Goal: Information Seeking & Learning: Learn about a topic

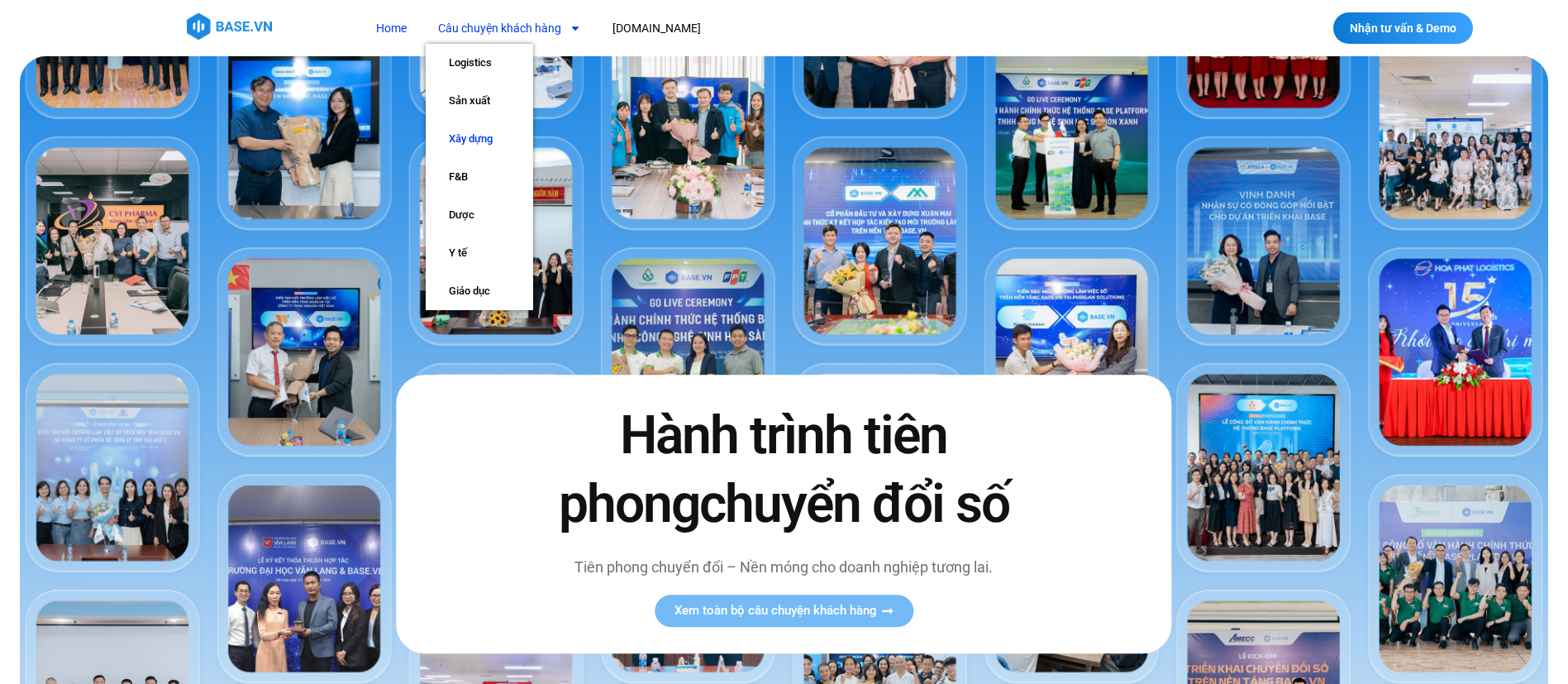
click at [482, 134] on link "Xây dựng" at bounding box center [479, 139] width 107 height 38
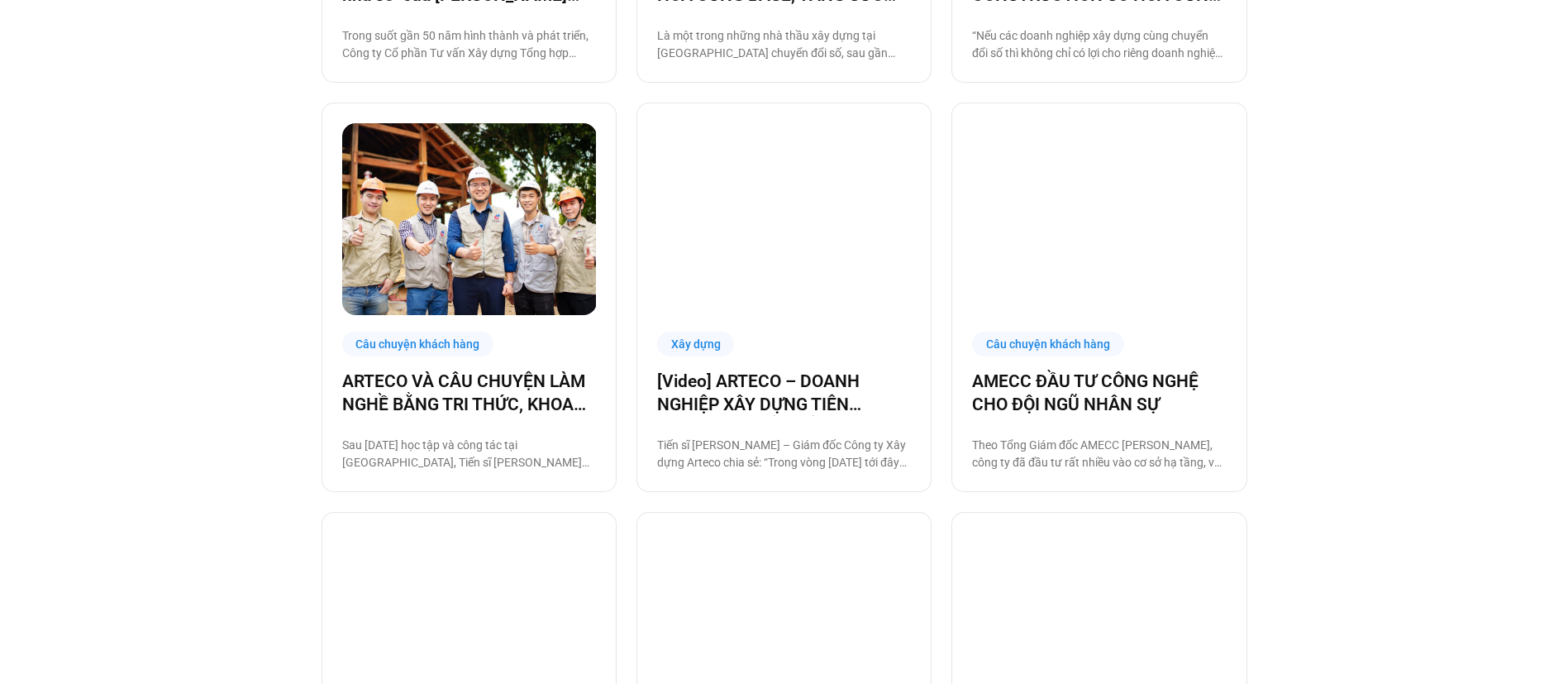
scroll to position [1297, 0]
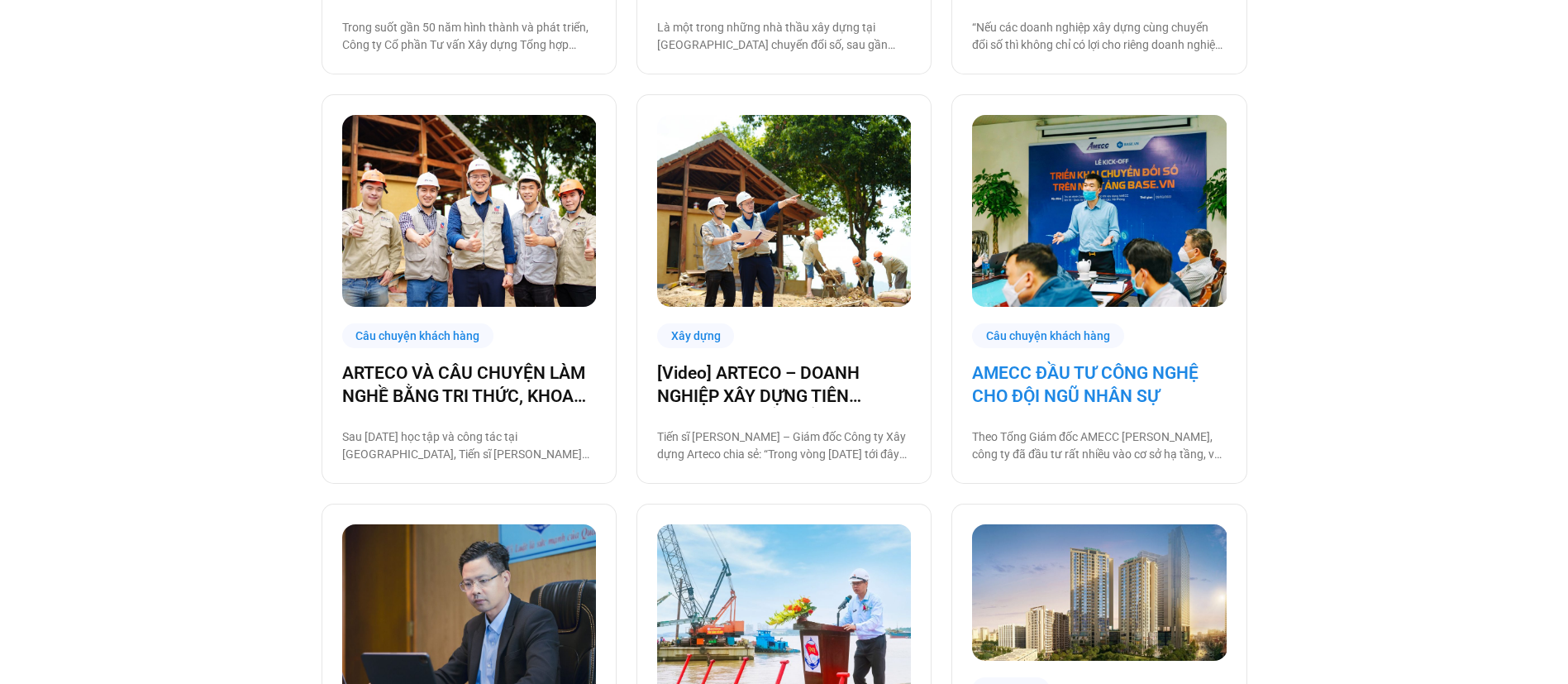
click at [1045, 385] on link "AMECC ĐẦU TƯ CÔNG NGHỆ CHO ĐỘI NGŨ NHÂN SỰ" at bounding box center [1099, 384] width 253 height 46
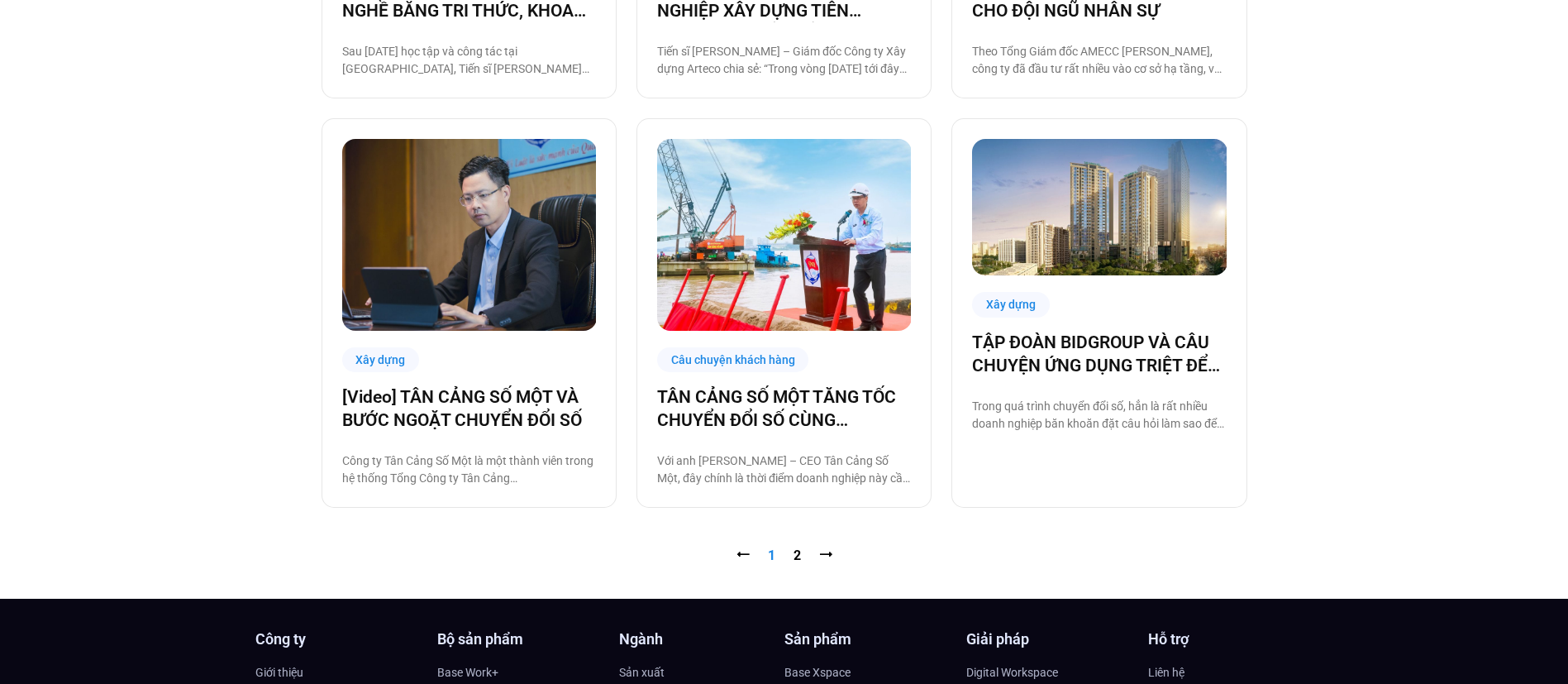
scroll to position [1685, 0]
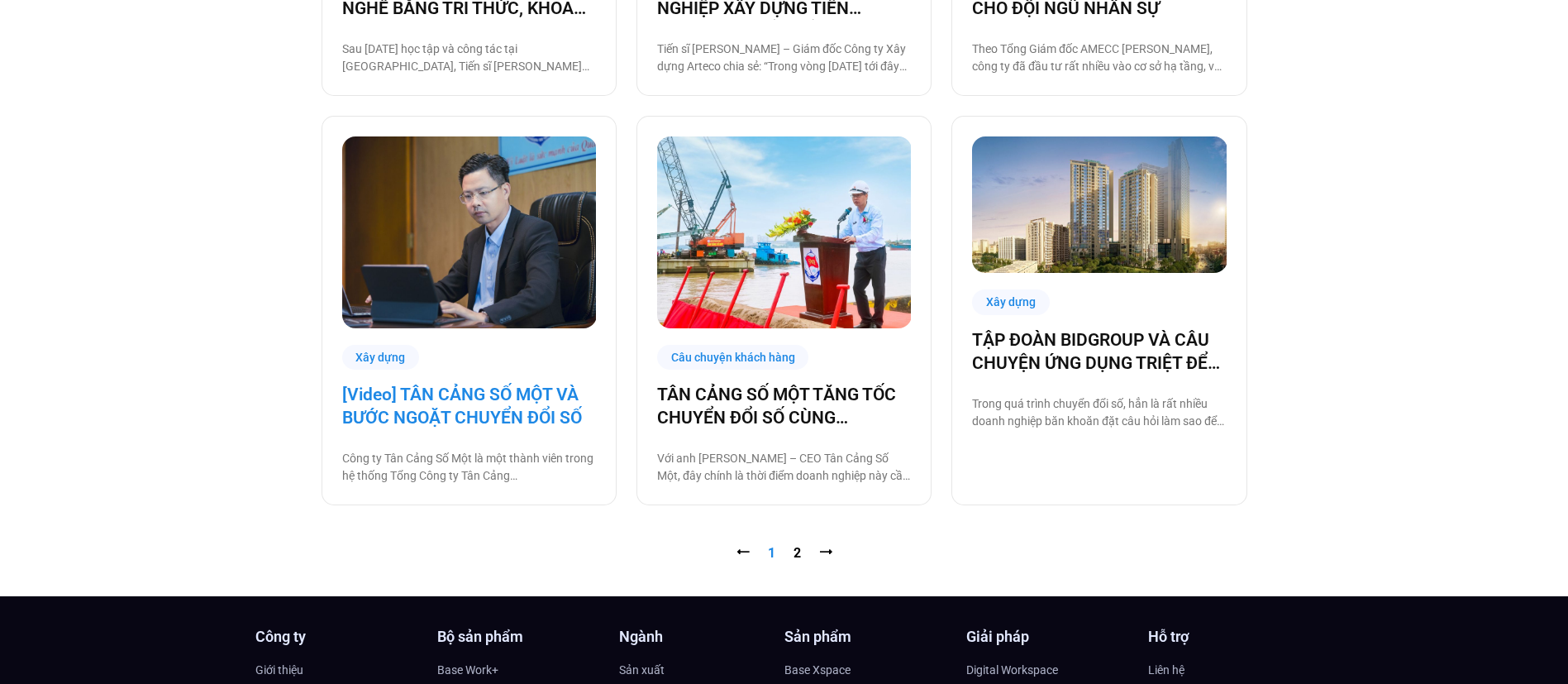
click at [494, 406] on link "[Video] TÂN CẢNG SỐ MỘT VÀ BƯỚC NGOẶT CHUYỂN ĐỔI SỐ" at bounding box center [469, 406] width 253 height 46
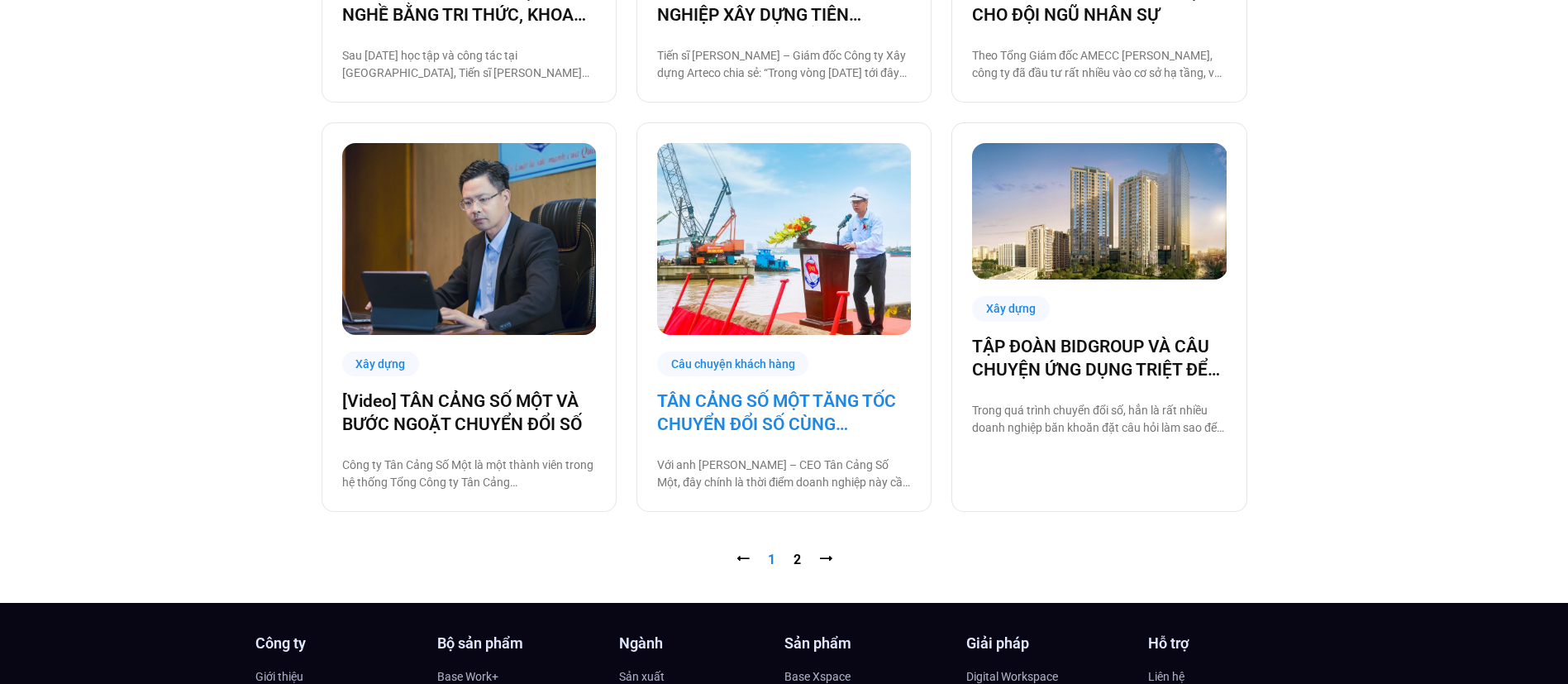
click at [745, 434] on link "TÂN CẢNG SỐ MỘT TĂNG TỐC CHUYỂN ĐỔI SỐ CÙNG BASE.VN" at bounding box center [784, 412] width 253 height 46
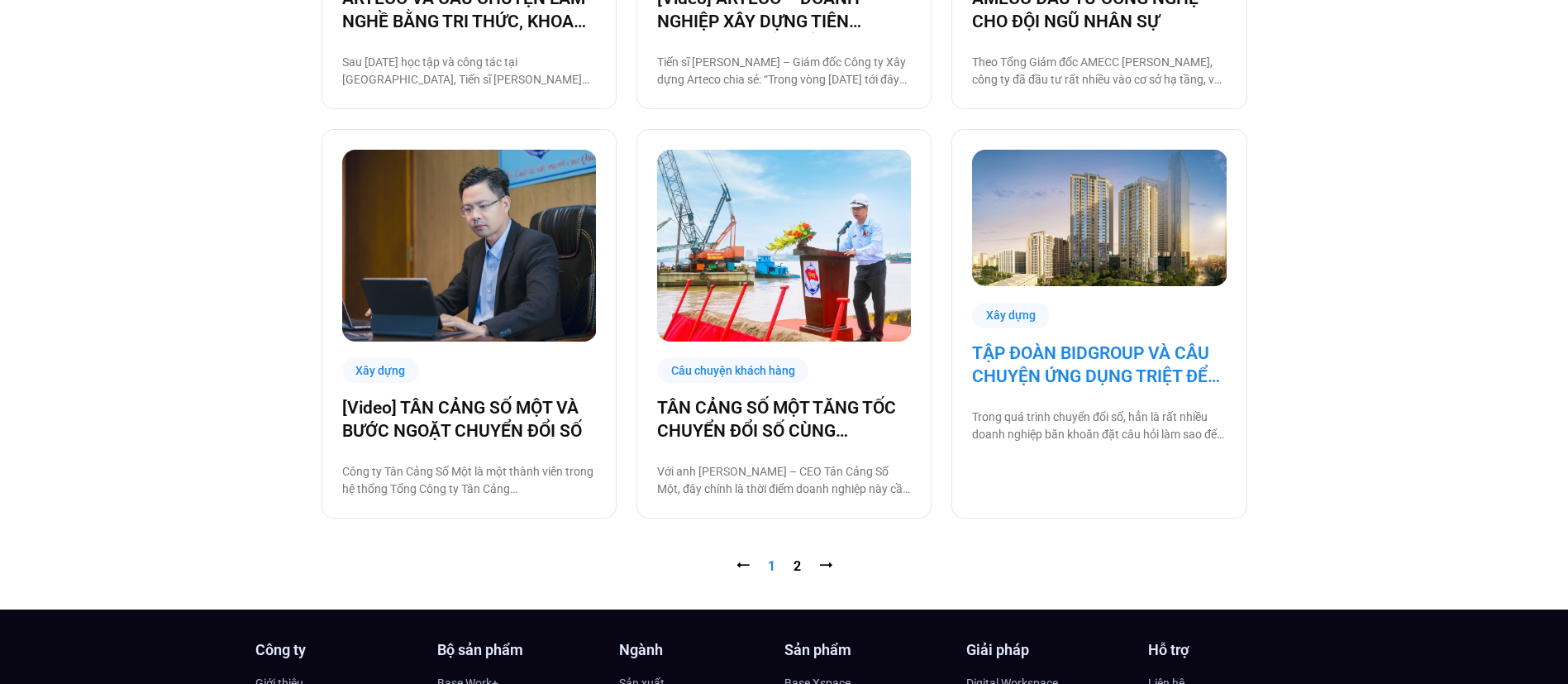
click at [1051, 352] on link "TẬP ĐOÀN BIDGROUP VÀ CÂU CHUYỆN ỨNG DỤNG TRIỆT ĐỂ CÔNG NGHỆ BASE TRONG VẬN HÀNH…" at bounding box center [1099, 364] width 253 height 46
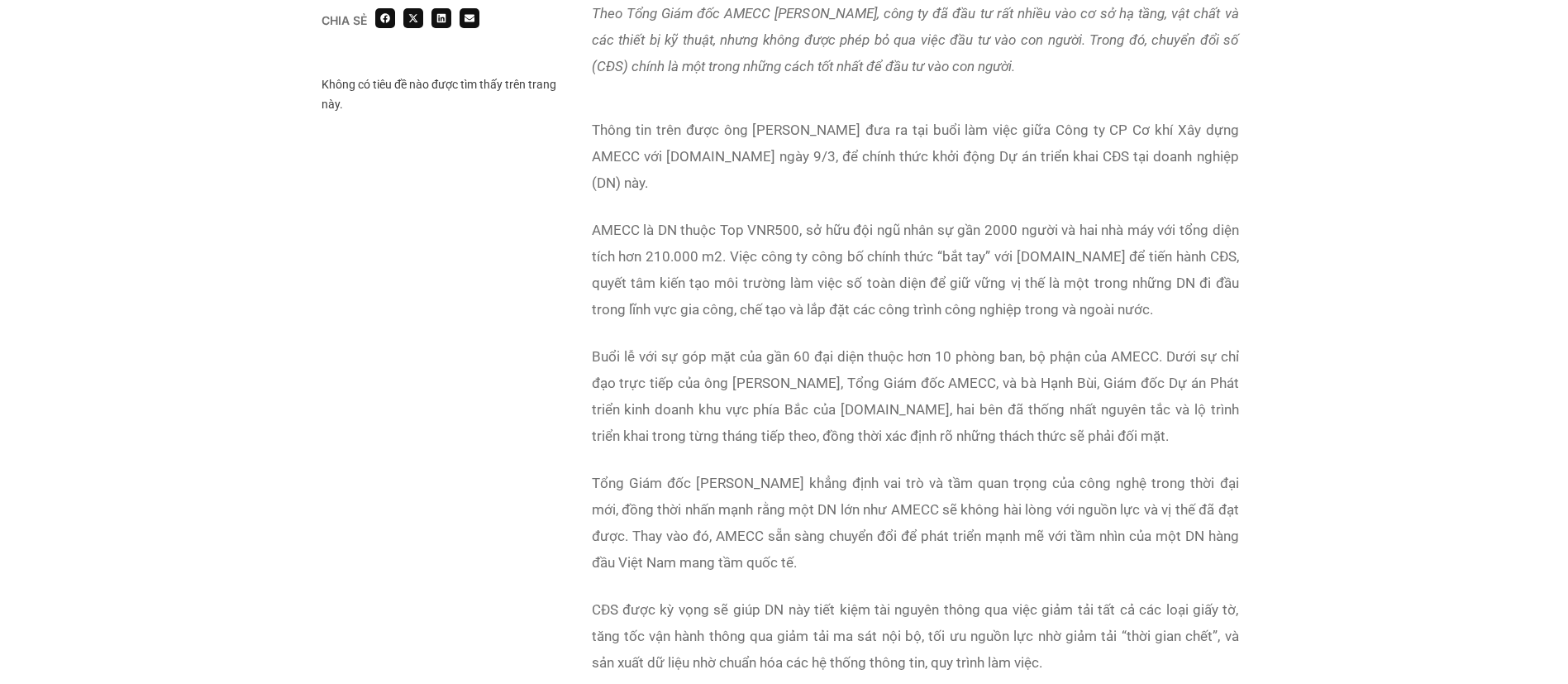
scroll to position [1021, 0]
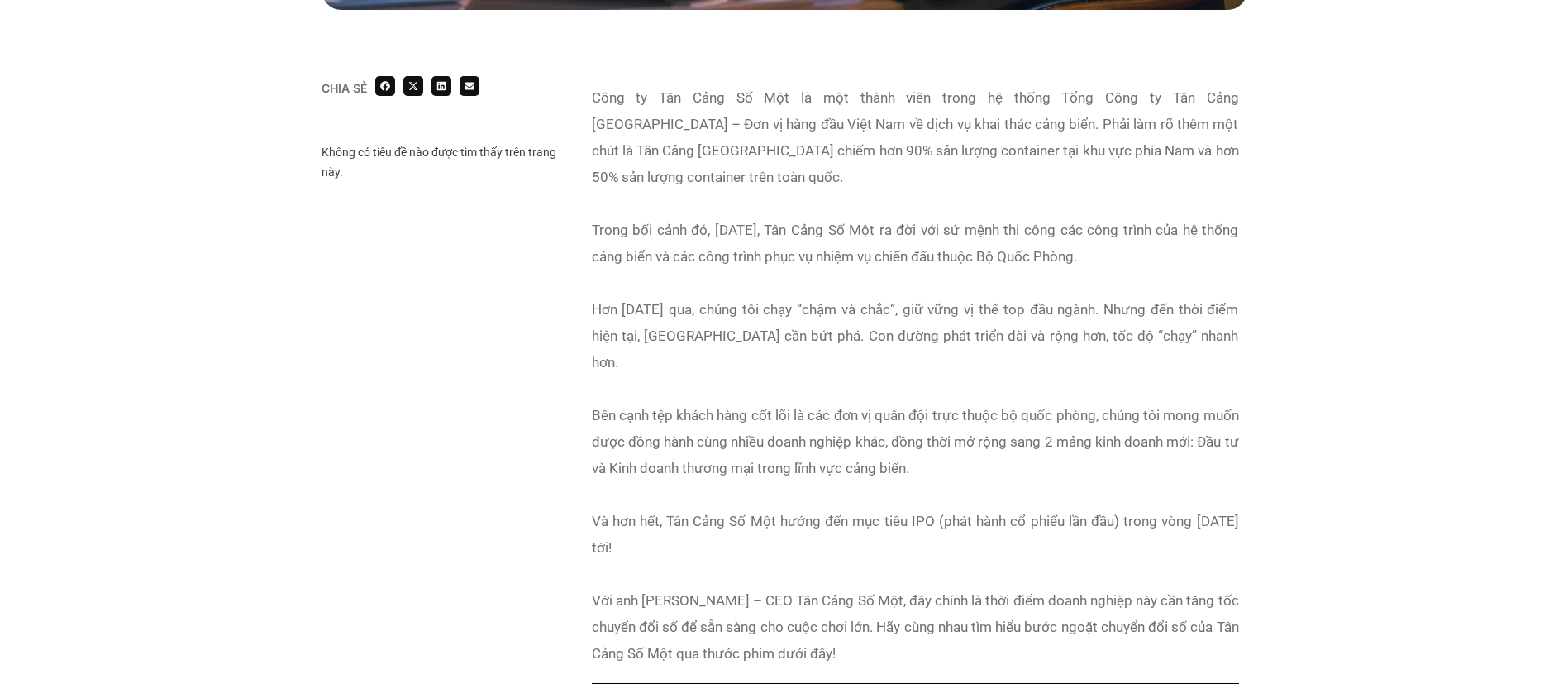
scroll to position [970, 0]
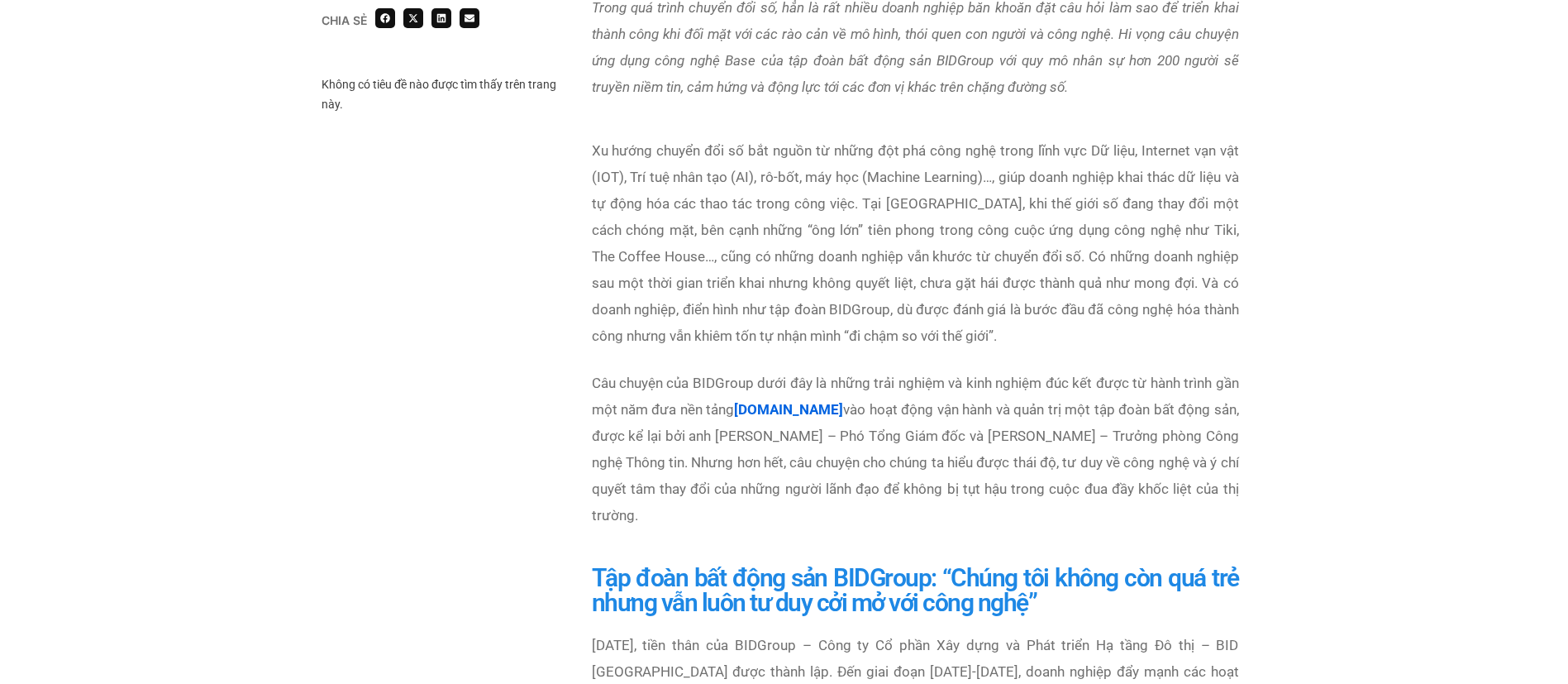
scroll to position [890, 0]
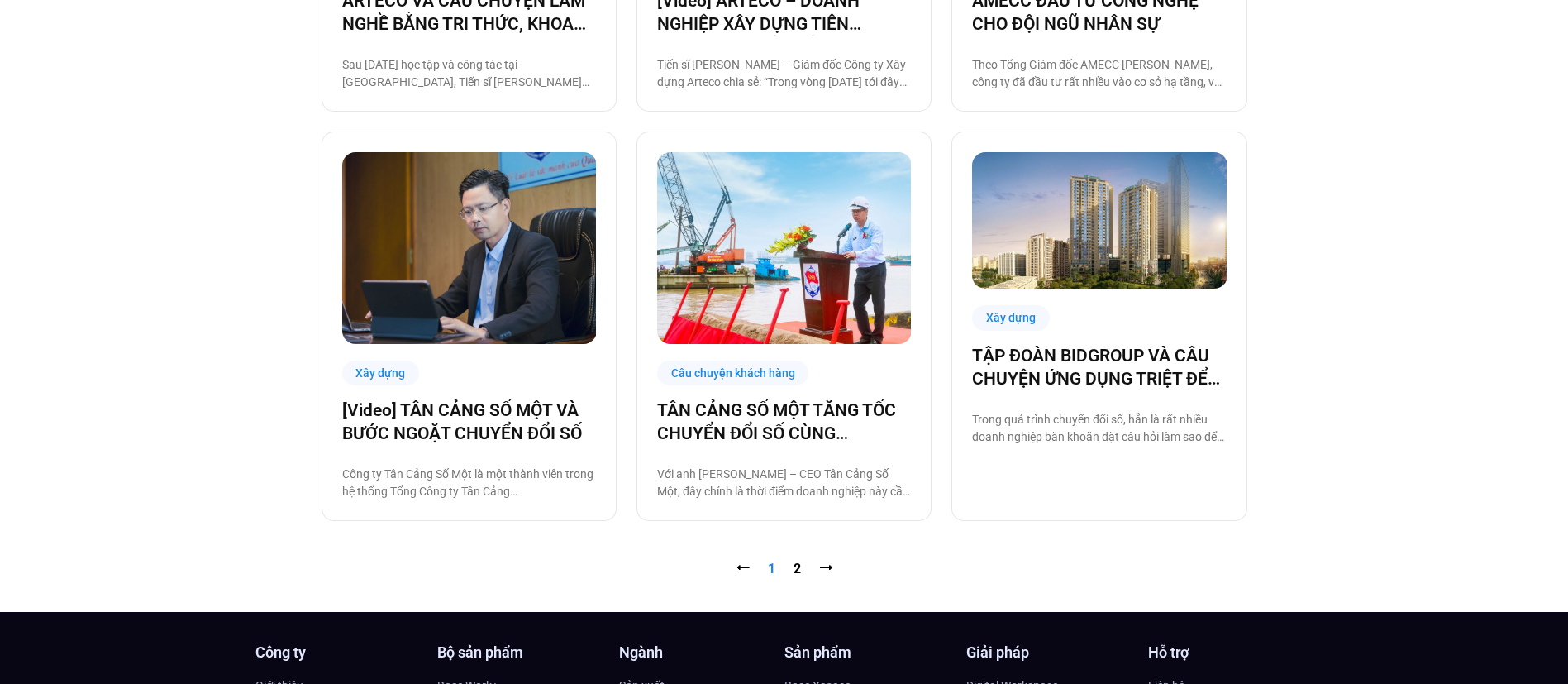
scroll to position [1672, 0]
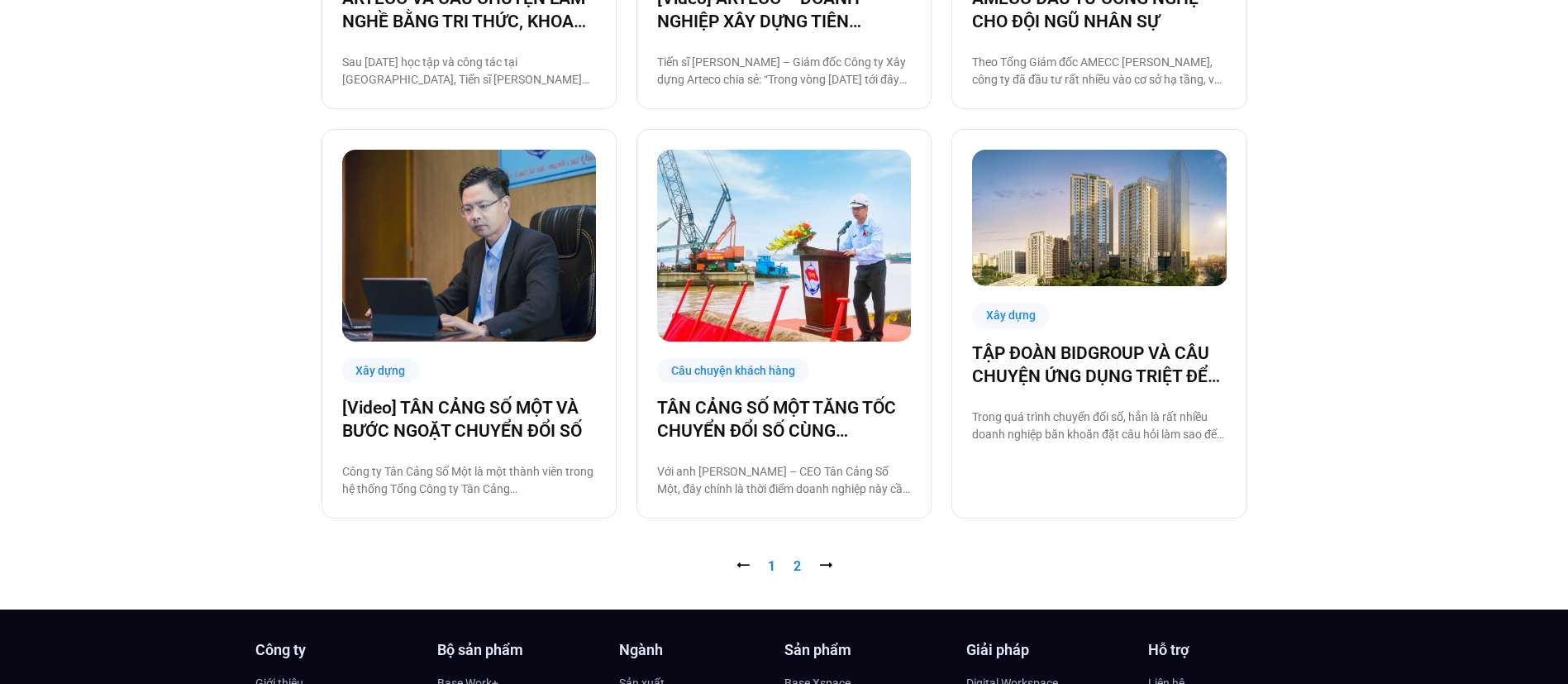
click at [800, 565] on link "Trang 2" at bounding box center [797, 566] width 7 height 16
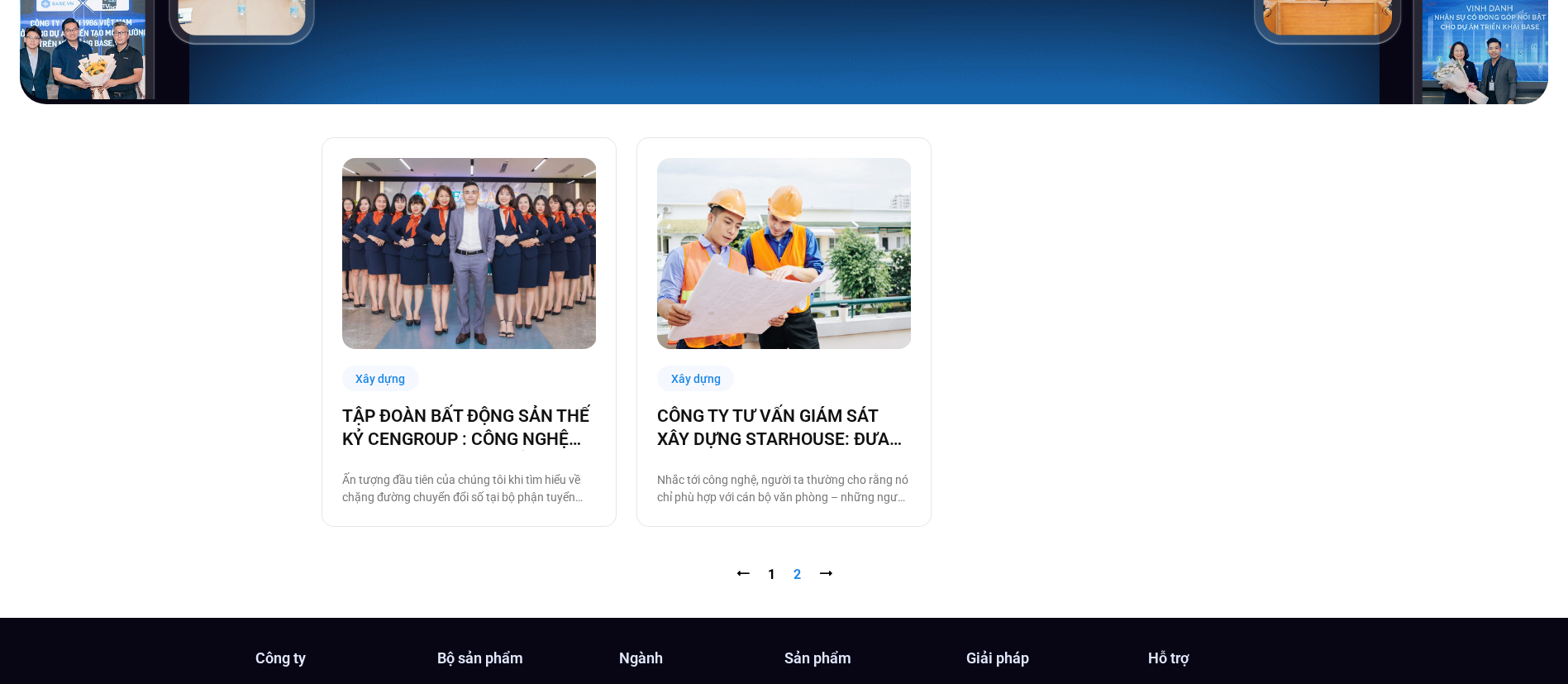
scroll to position [449, 0]
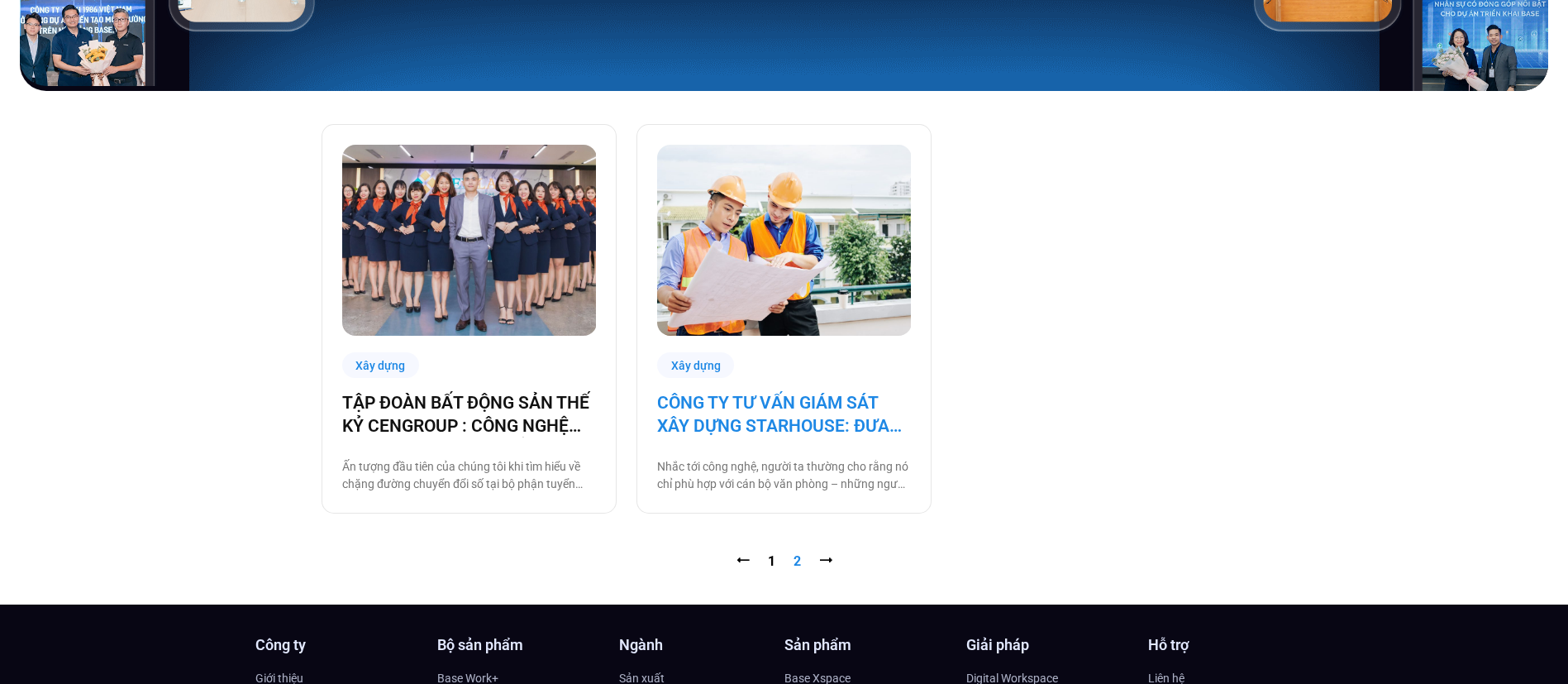
click at [742, 405] on link "CÔNG TY TƯ VẤN GIÁM SÁT XÂY DỰNG STARHOUSE: ĐƯA CÔNG NGHỆ ĐẾN VỚI NHÂN SỰ TẠI C…" at bounding box center [784, 414] width 253 height 46
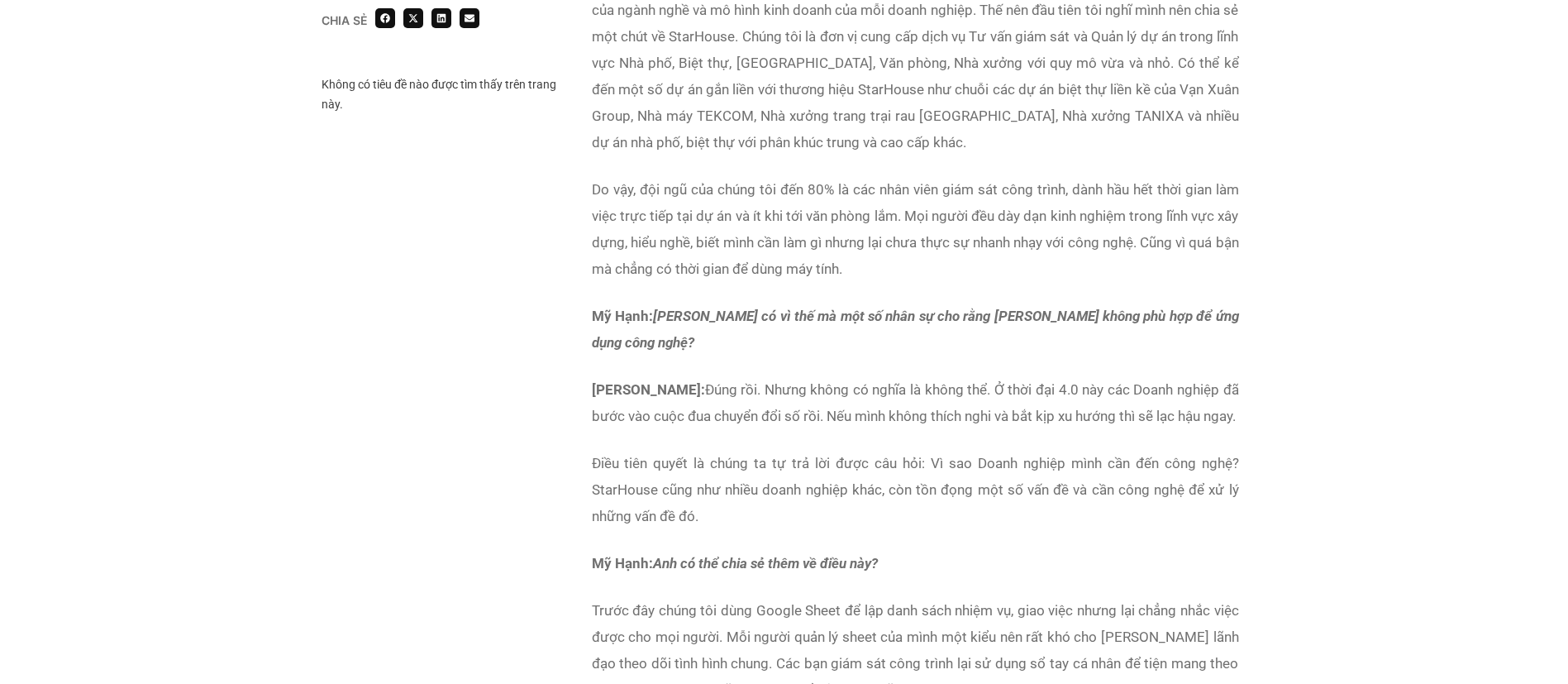
scroll to position [1473, 0]
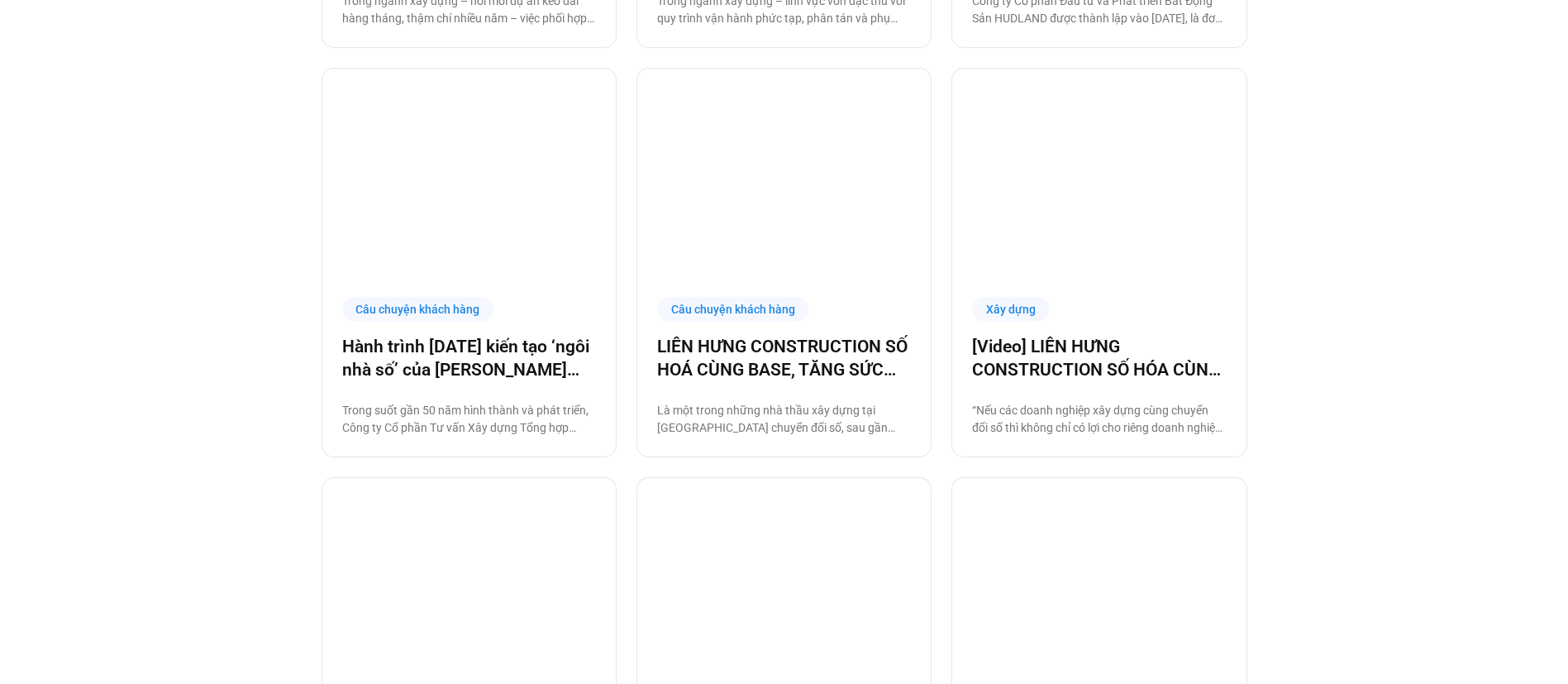
scroll to position [913, 0]
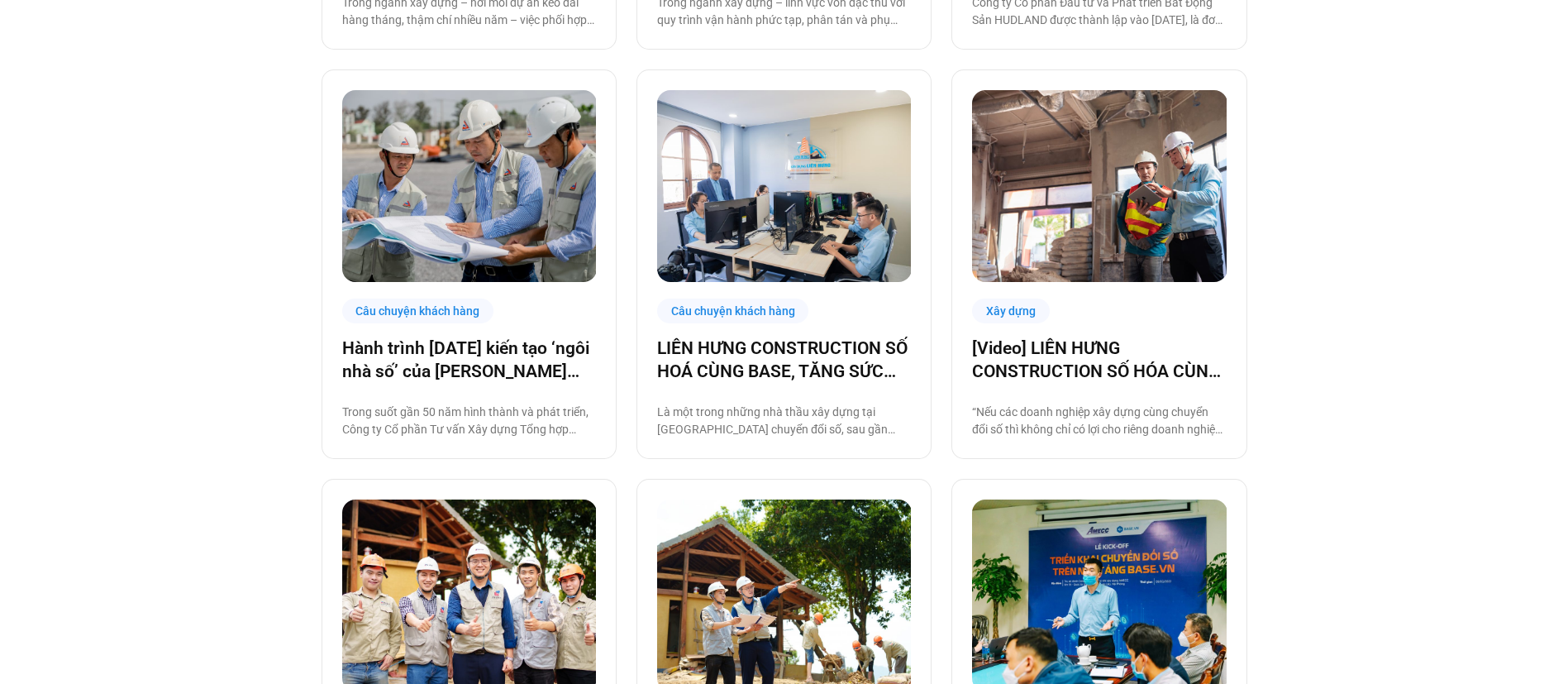
click at [1086, 587] on img at bounding box center [1099, 595] width 254 height 191
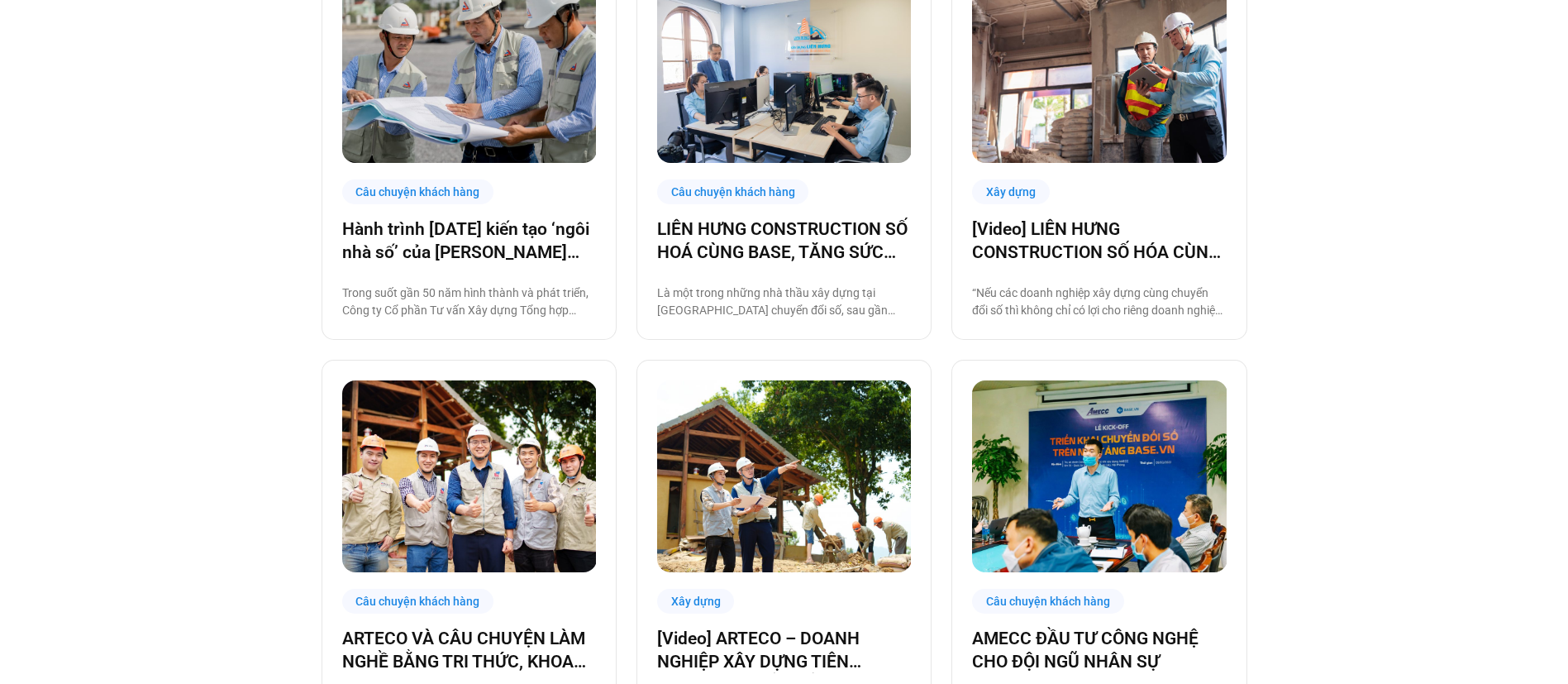
scroll to position [1031, 0]
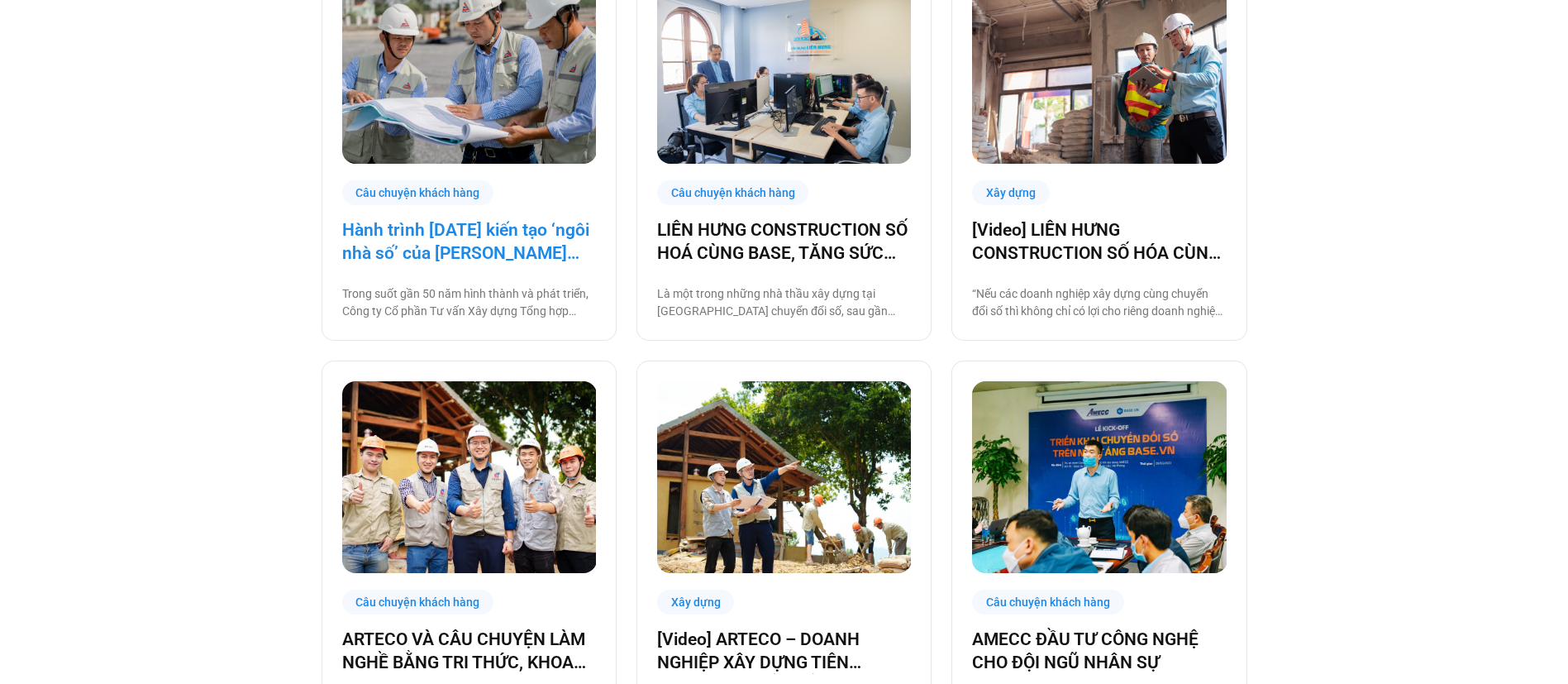
click at [515, 242] on link "Hành trình [DATE] kiến tạo ‘ngôi nhà số’ của [PERSON_NAME] cùng [DOMAIN_NAME]: …" at bounding box center [469, 241] width 253 height 46
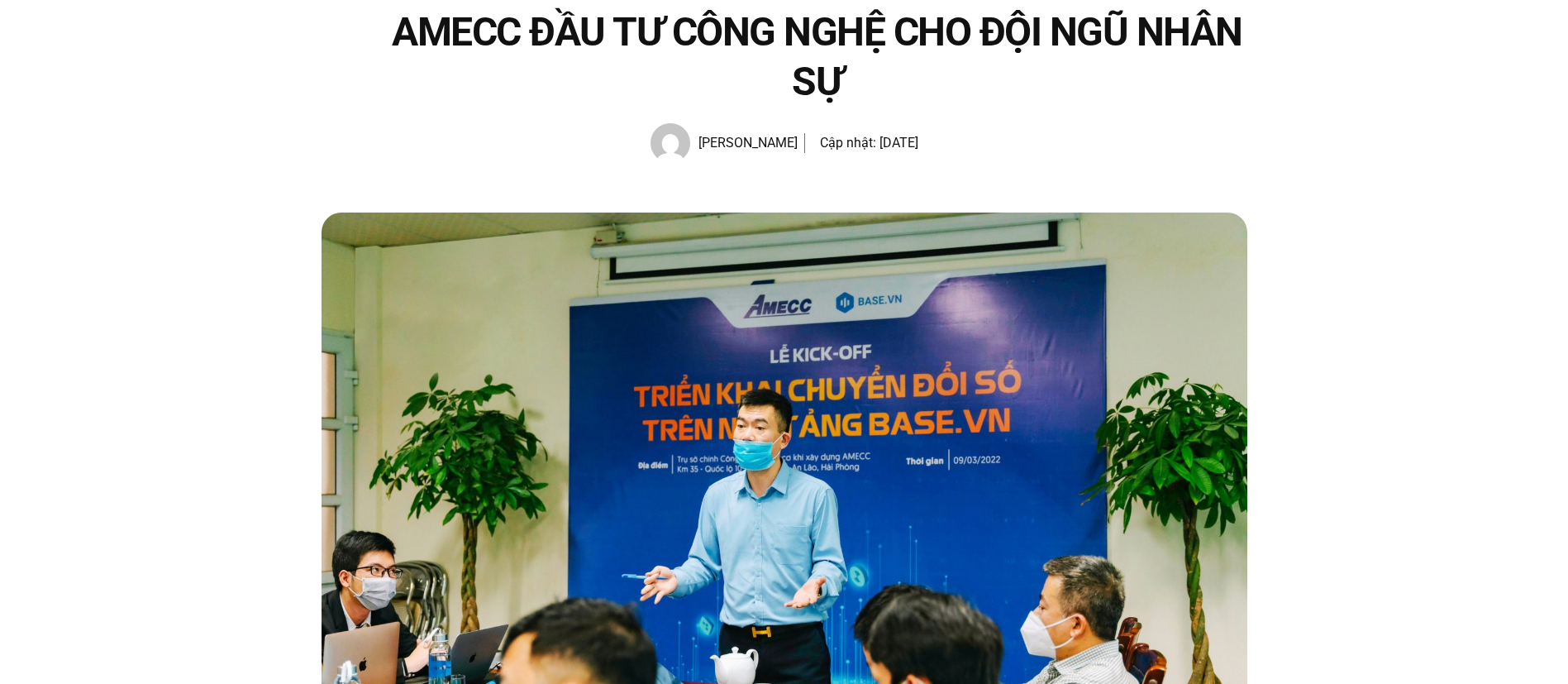
scroll to position [153, 0]
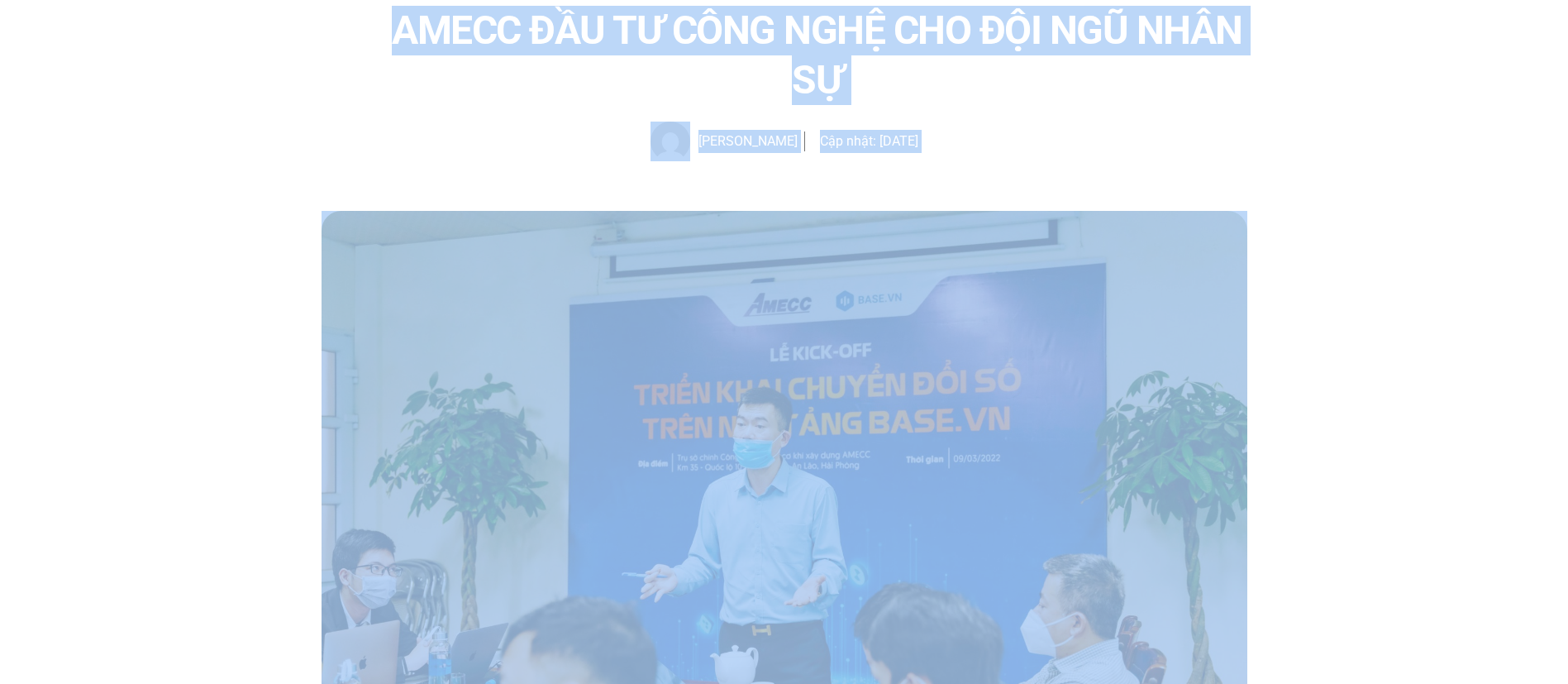
drag, startPoint x: 398, startPoint y: 23, endPoint x: 954, endPoint y: 359, distance: 649.6
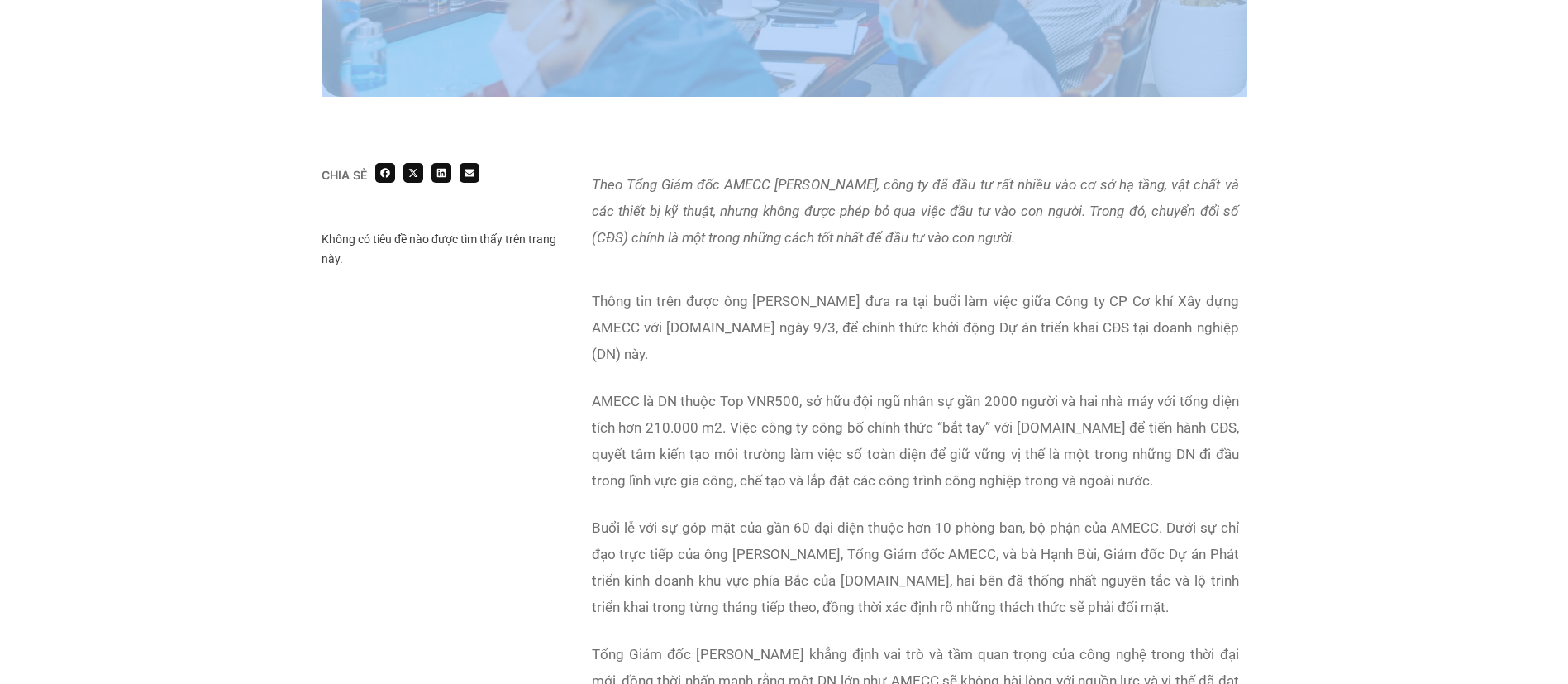
scroll to position [984, 0]
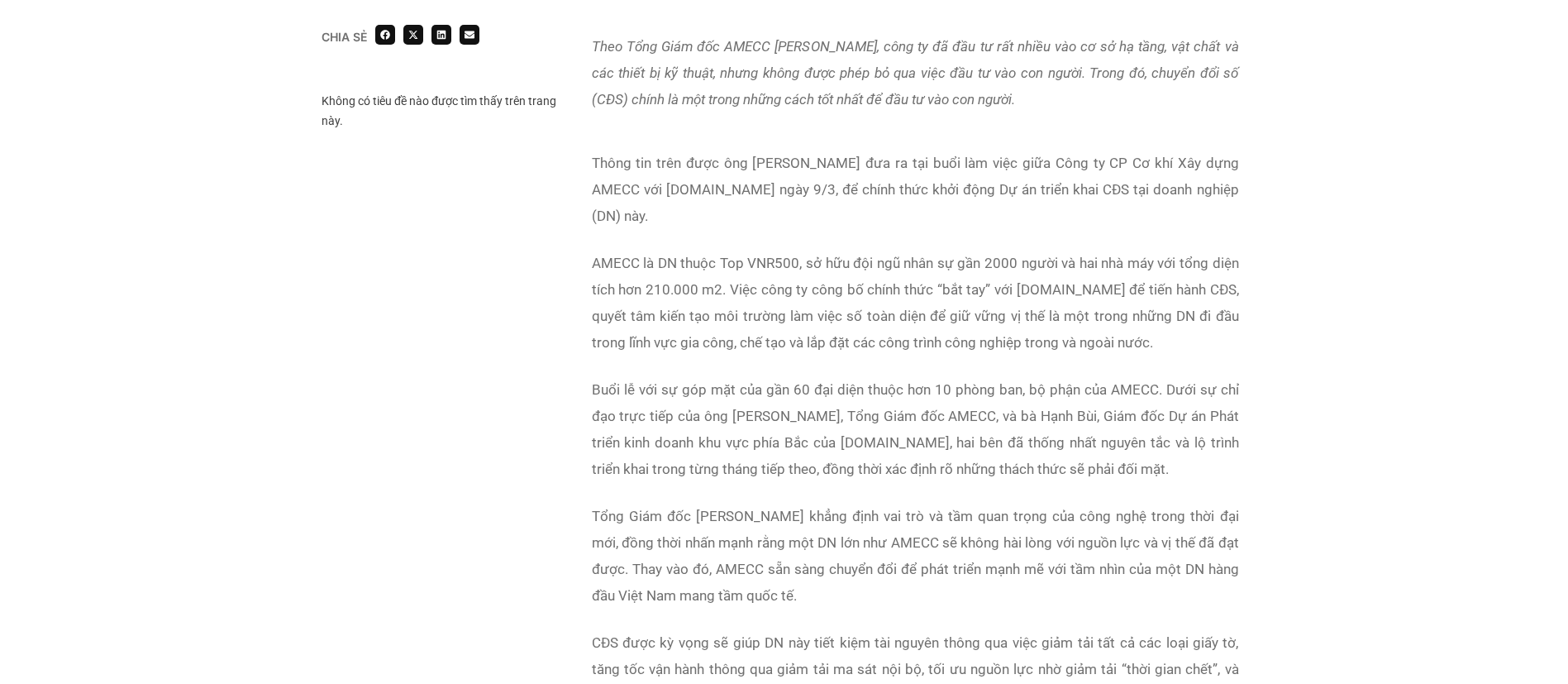
click at [719, 134] on div "Theo Tổng Giám đốc AMECC Nguyễn Văn Thọ, công ty đã đầu tư rất nhiều vào cơ sở …" at bounding box center [915, 83] width 664 height 117
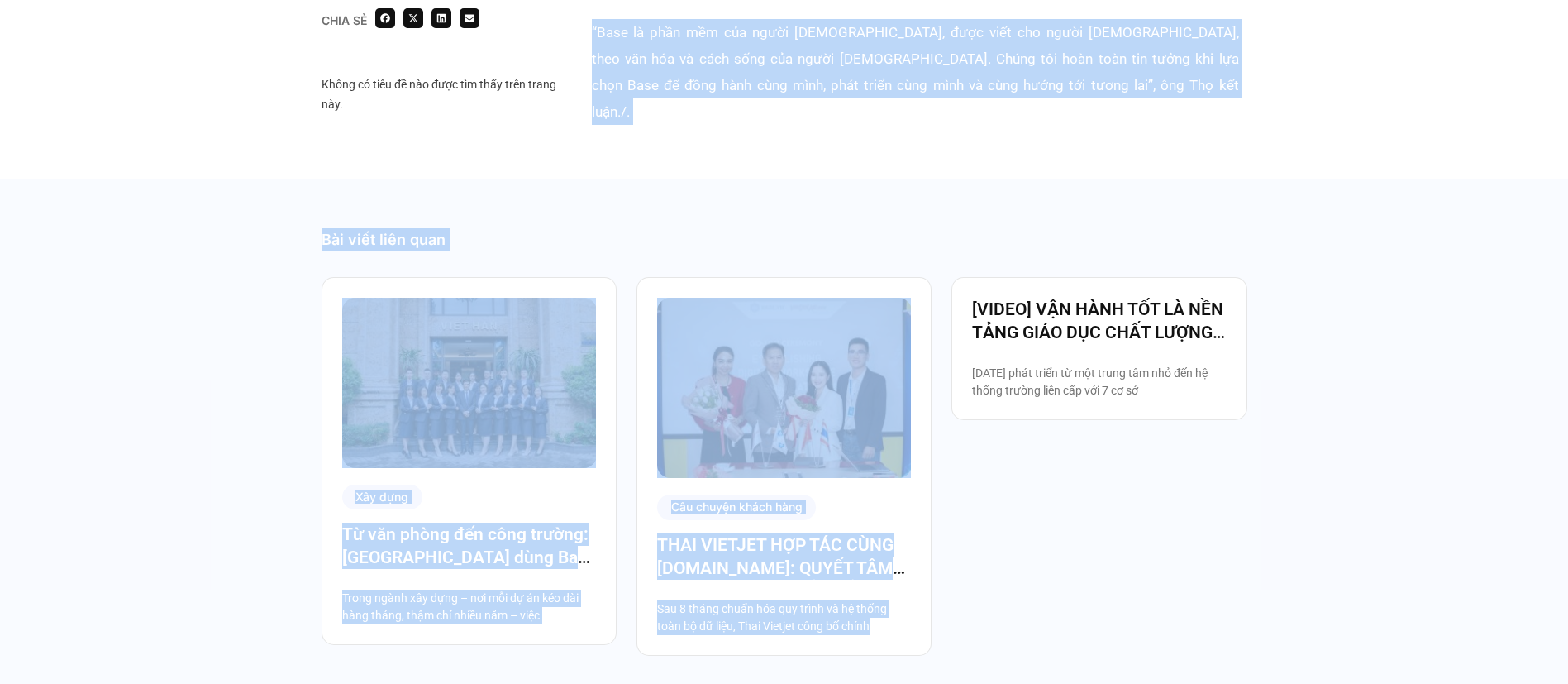
scroll to position [2792, 0]
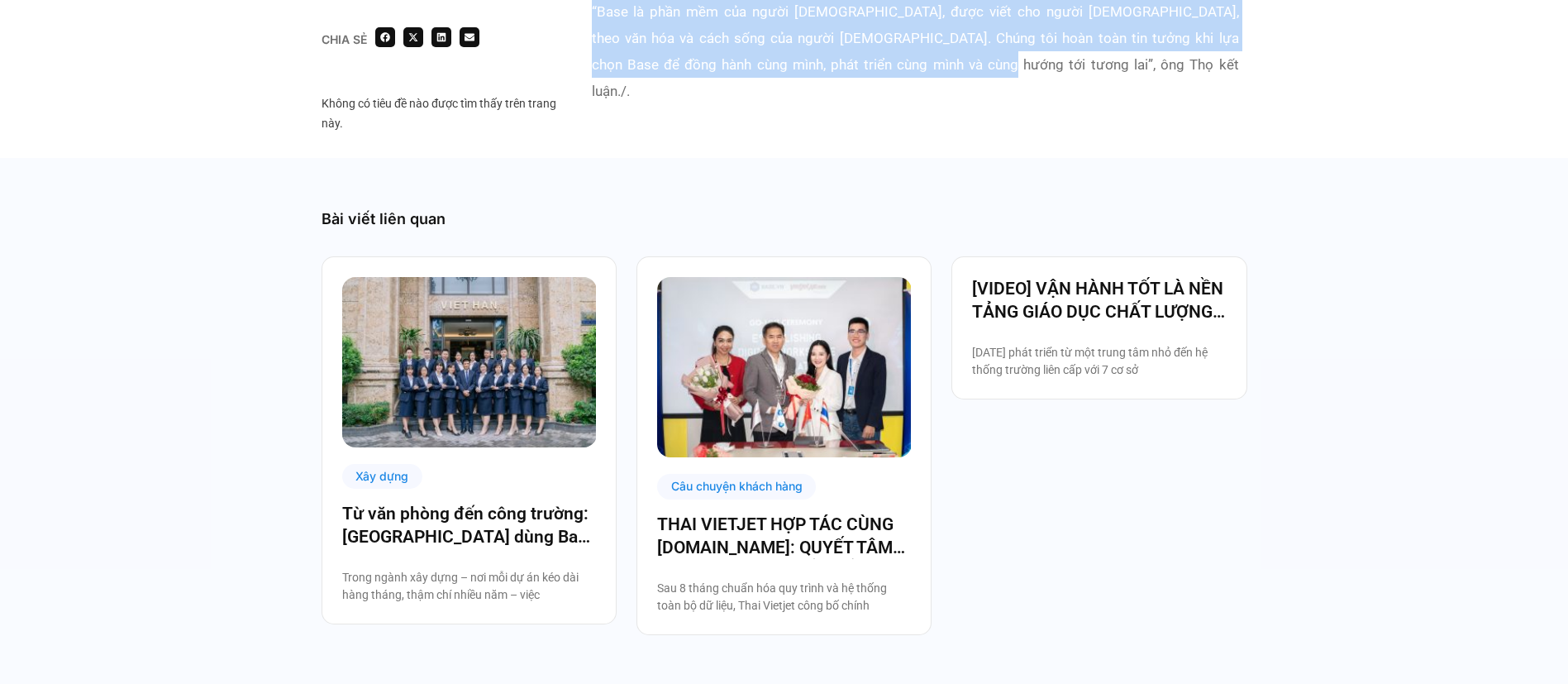
drag, startPoint x: 589, startPoint y: 47, endPoint x: 1125, endPoint y: 33, distance: 536.2
copy div "Theo Tổng Giám đốc AMECC Nguyễn Văn Thọ, công ty đã đầu tư rất nhiều vào cơ sở …"
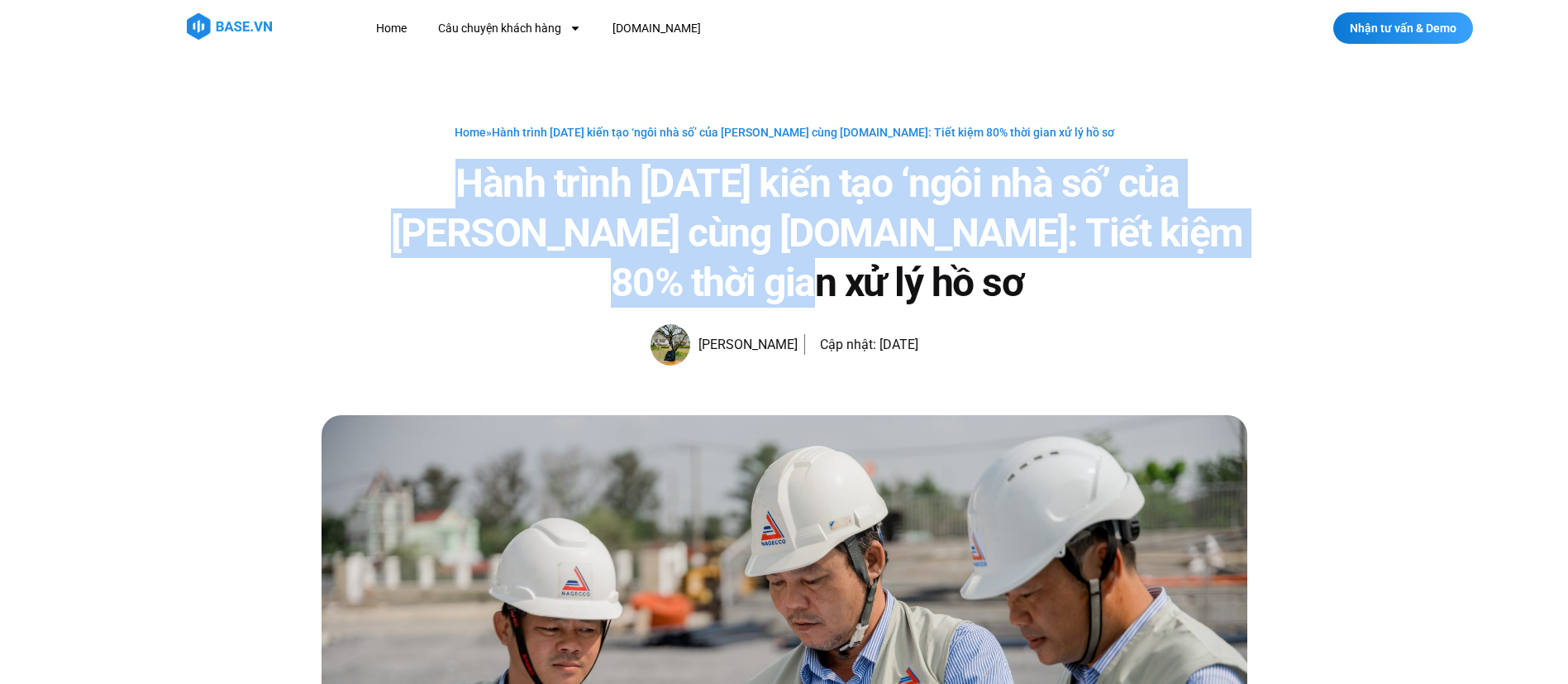
drag, startPoint x: 461, startPoint y: 178, endPoint x: 885, endPoint y: 293, distance: 439.3
click at [885, 293] on h1 "Hành trình [DATE] kiến tạo ‘ngôi nhà số’ của [PERSON_NAME] cùng [DOMAIN_NAME]: …" at bounding box center [817, 233] width 859 height 149
copy h1 "Hành trình [DATE] kiến tạo ‘ngôi nhà số’ của [PERSON_NAME] cùng [DOMAIN_NAME]: …"
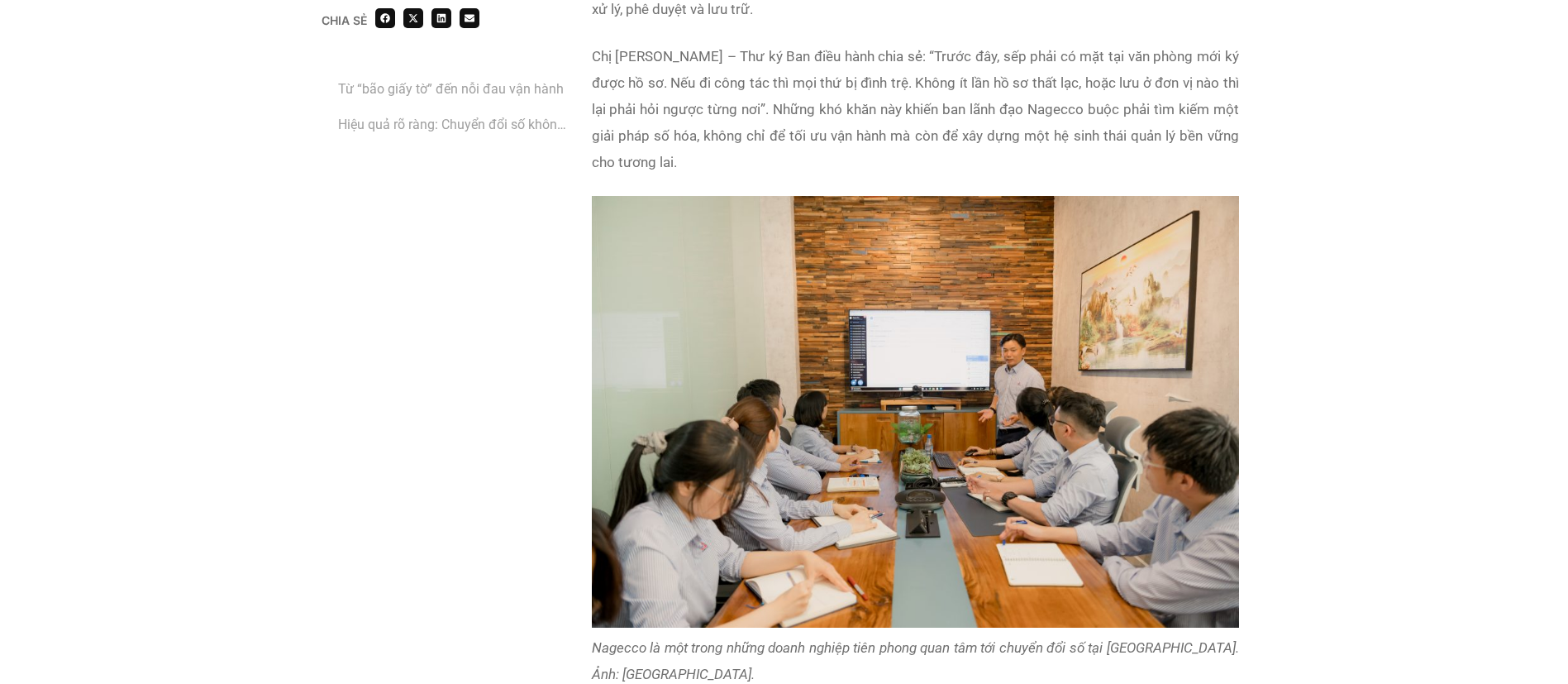
scroll to position [1446, 0]
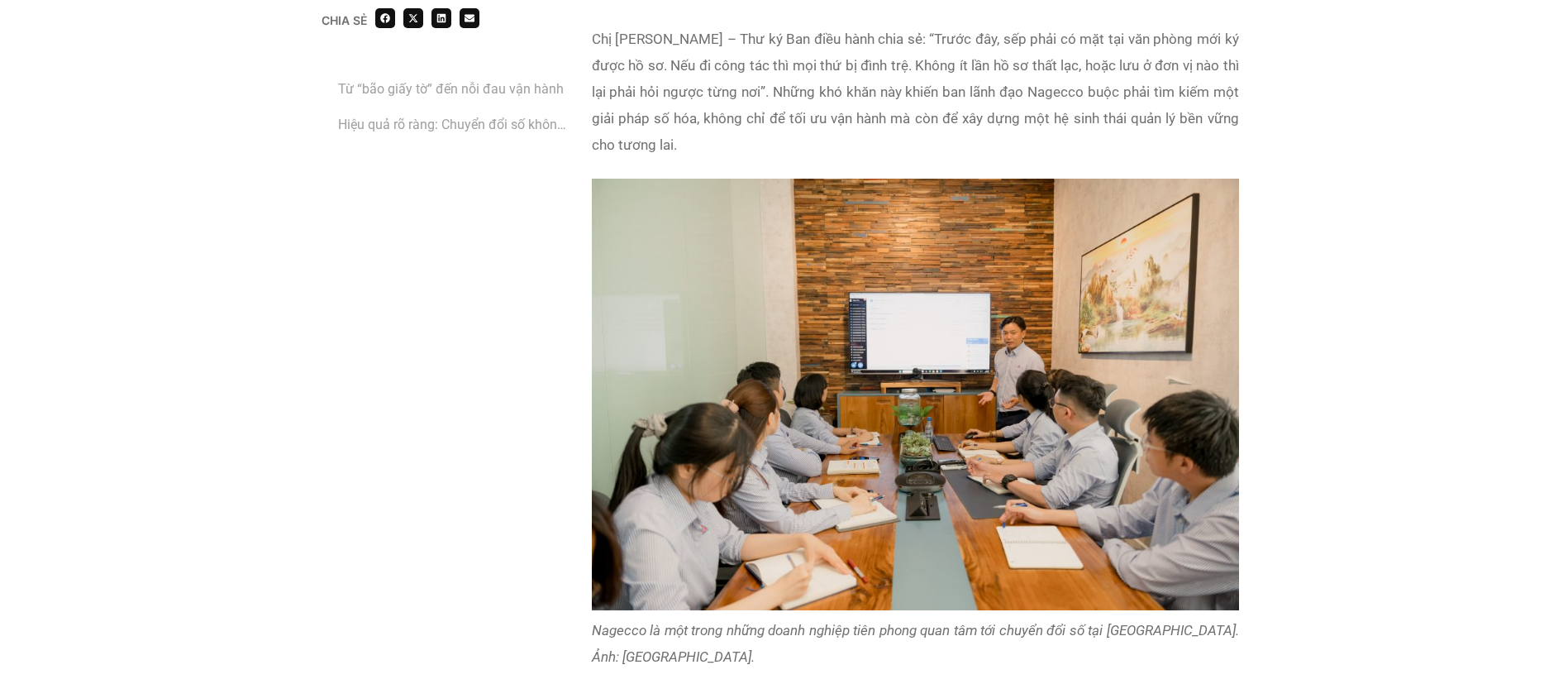
drag, startPoint x: 767, startPoint y: 479, endPoint x: 716, endPoint y: 544, distance: 82.6
click at [716, 544] on img at bounding box center [915, 394] width 647 height 432
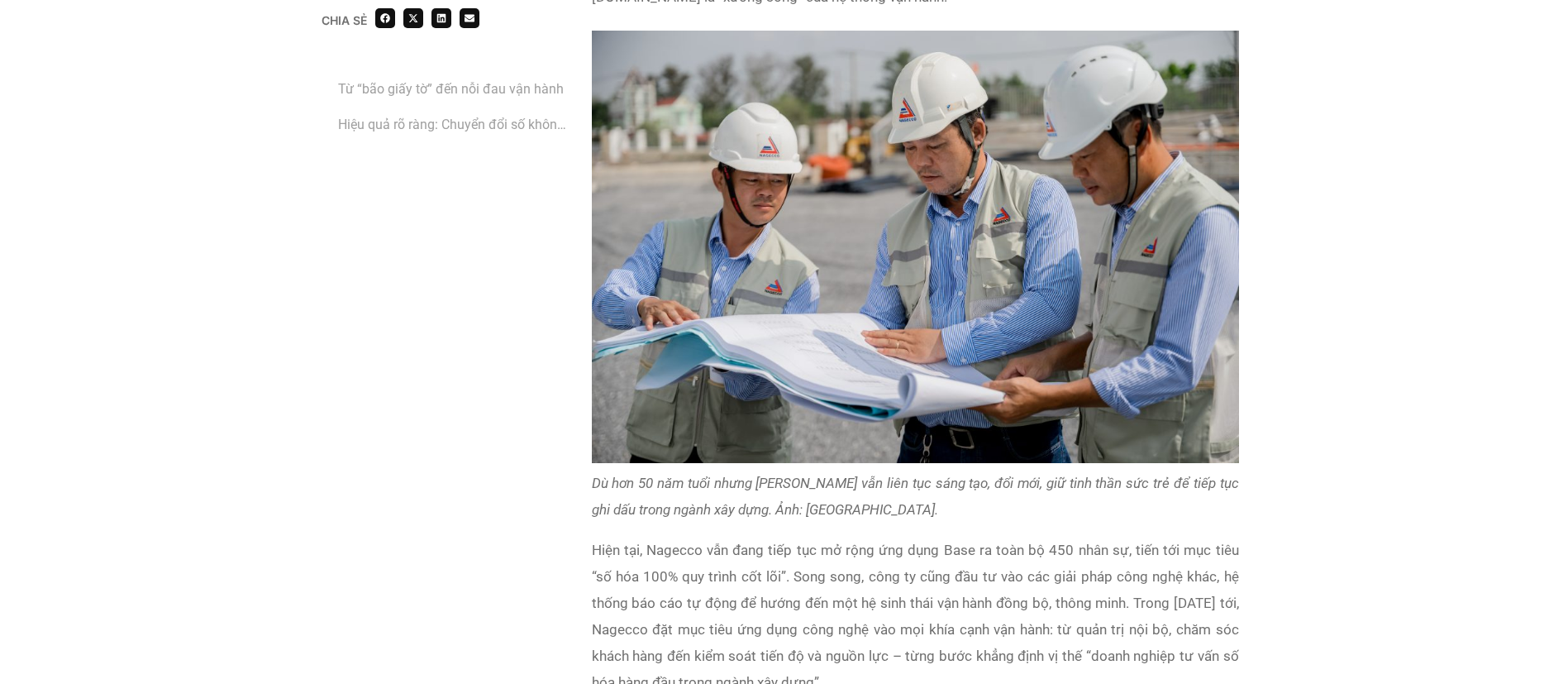
scroll to position [3124, 0]
